Goal: Complete application form

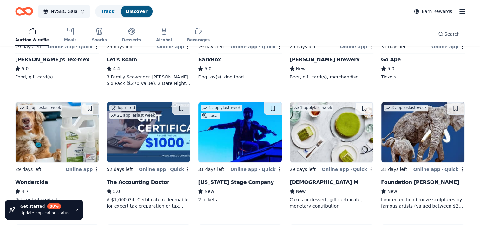
scroll to position [286, 0]
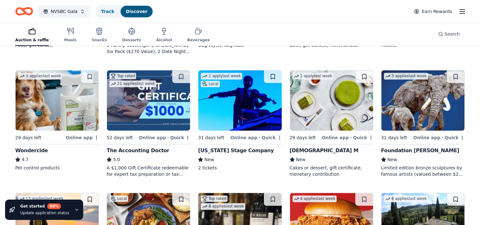
click at [145, 169] on div "A $1,000 Gift Certificate redeemable for expert tax preparation or tax resoluti…" at bounding box center [149, 170] width 84 height 13
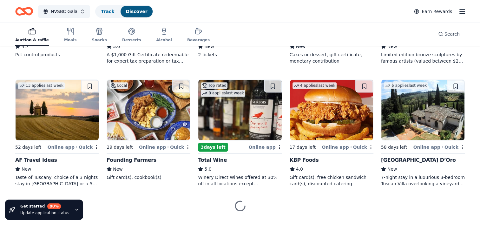
scroll to position [411, 0]
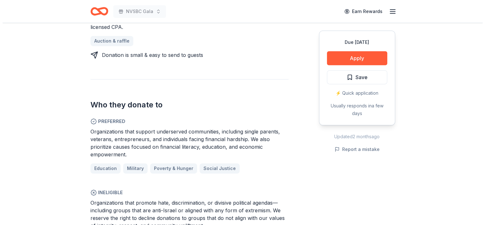
scroll to position [349, 0]
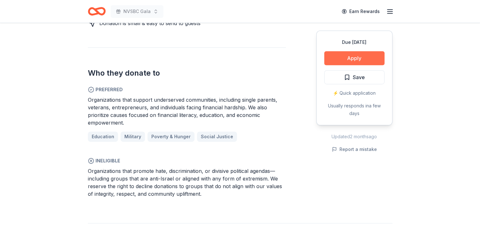
click at [351, 59] on button "Apply" at bounding box center [354, 58] width 60 height 14
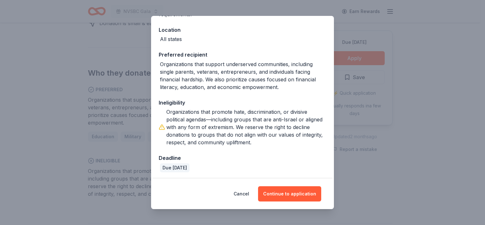
scroll to position [68, 0]
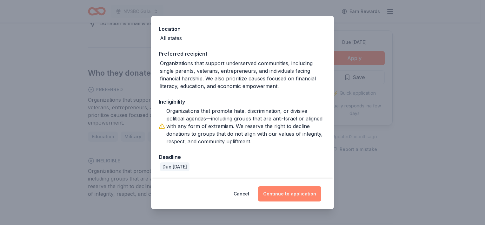
click at [296, 192] on button "Continue to application" at bounding box center [289, 193] width 63 height 15
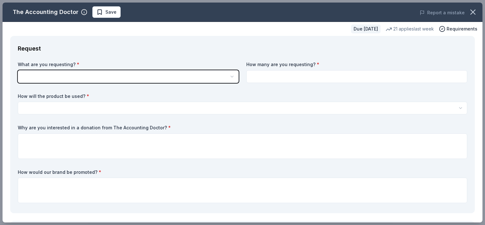
scroll to position [0, 0]
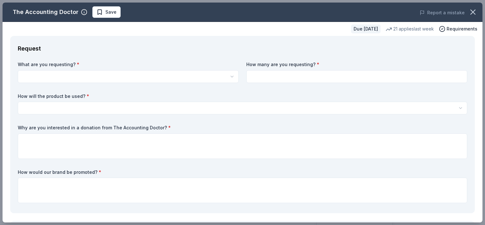
click at [98, 76] on html "NVSBC Gala Save Apply Due [DATE] Share The Accounting Doctor 5.0 • 4 reviews 21…" at bounding box center [242, 112] width 485 height 225
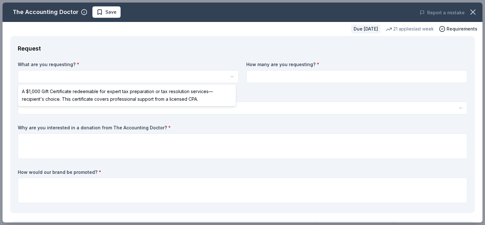
select select "A $1,000 Gift Certificate redeemable for expert tax preparation or tax resoluti…"
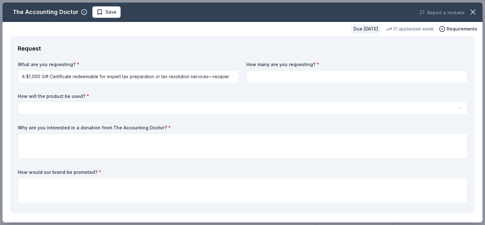
click at [261, 79] on input at bounding box center [356, 76] width 221 height 13
type input "1"
click at [81, 108] on html "NVSBC Gala Save Apply Due [DATE] Share The Accounting Doctor 5.0 • 4 reviews 21…" at bounding box center [242, 112] width 485 height 225
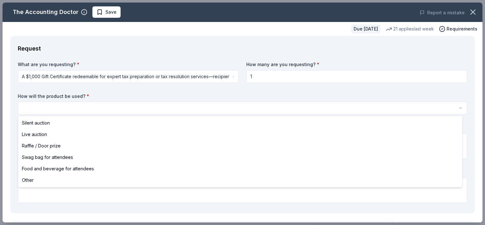
select select "silentAuction"
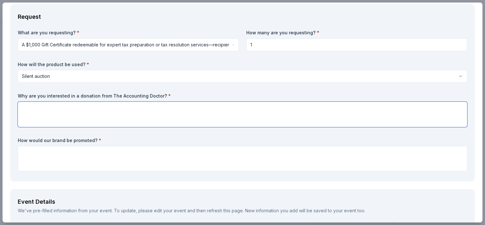
click at [89, 108] on textarea at bounding box center [242, 114] width 449 height 25
